Goal: Information Seeking & Learning: Learn about a topic

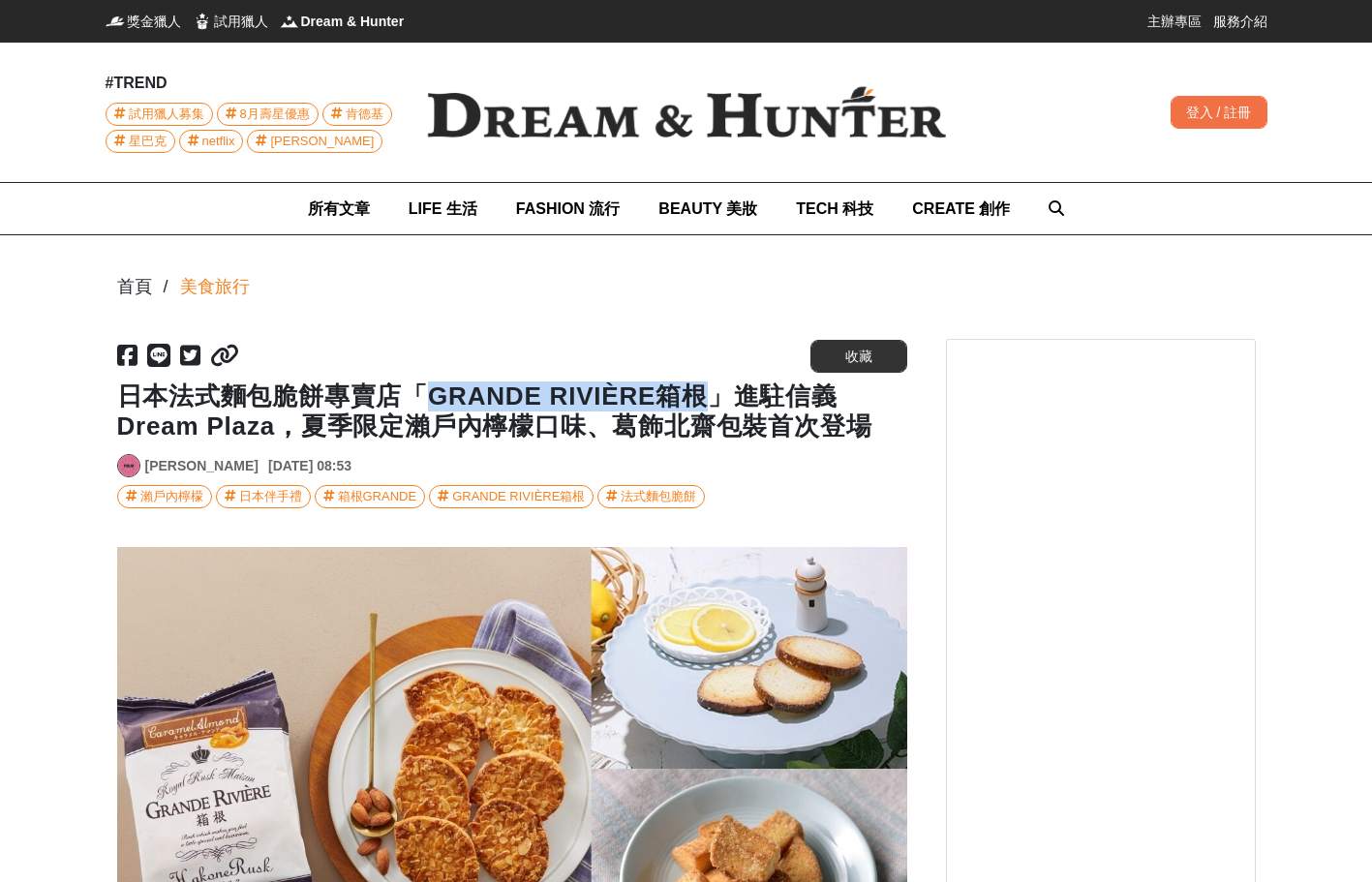
drag, startPoint x: 423, startPoint y: 391, endPoint x: 687, endPoint y: 397, distance: 264.1
click at [687, 397] on h1 "日本法式麵包脆餅專賣店「GRANDE RIVIÈRE箱根」進駐信義Dream Plaza，夏季限定瀨戶內檸檬口味、葛飾北齋包裝首次登場" at bounding box center [512, 410] width 790 height 60
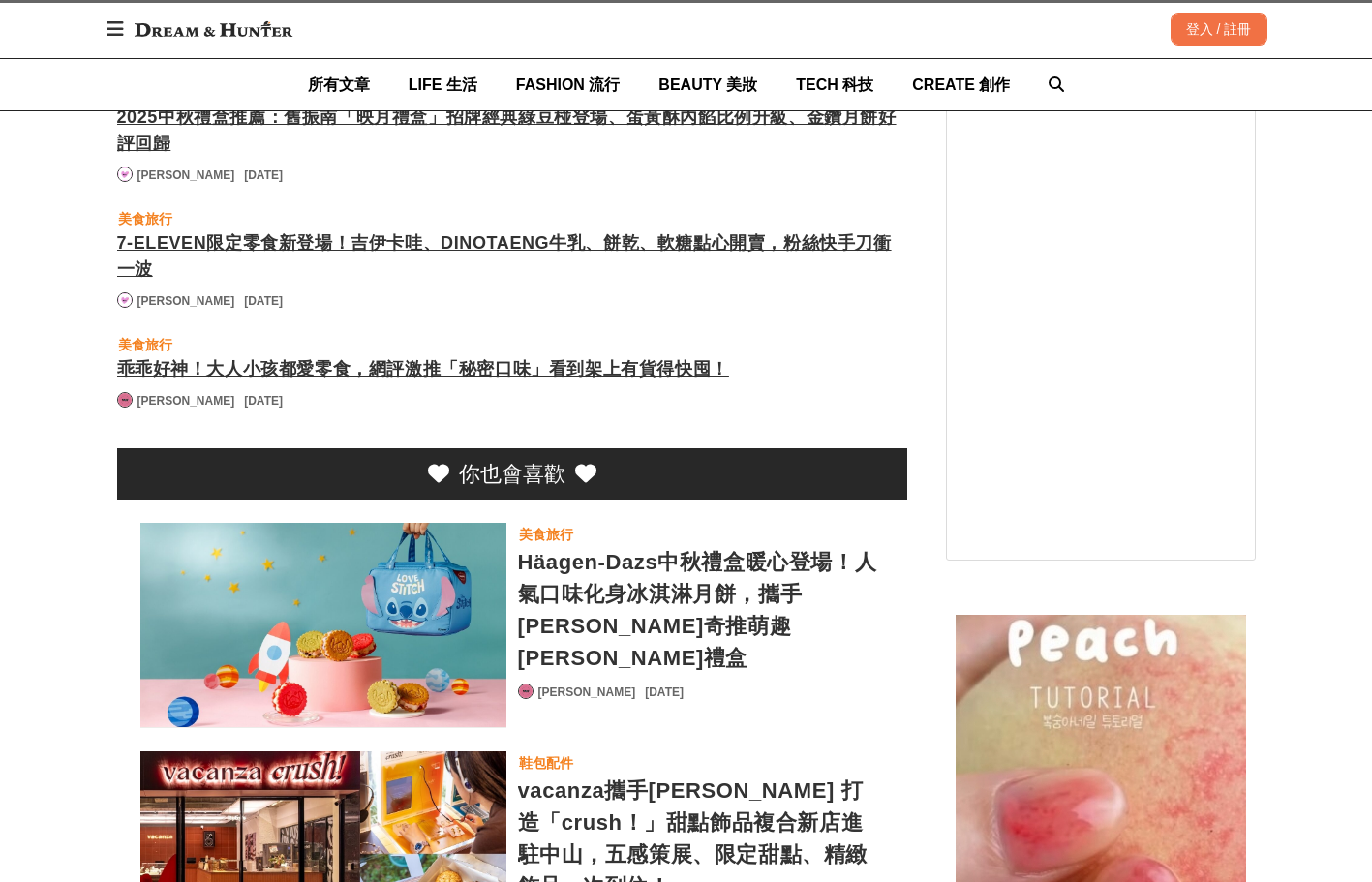
scroll to position [4548, 0]
